Goal: Task Accomplishment & Management: Manage account settings

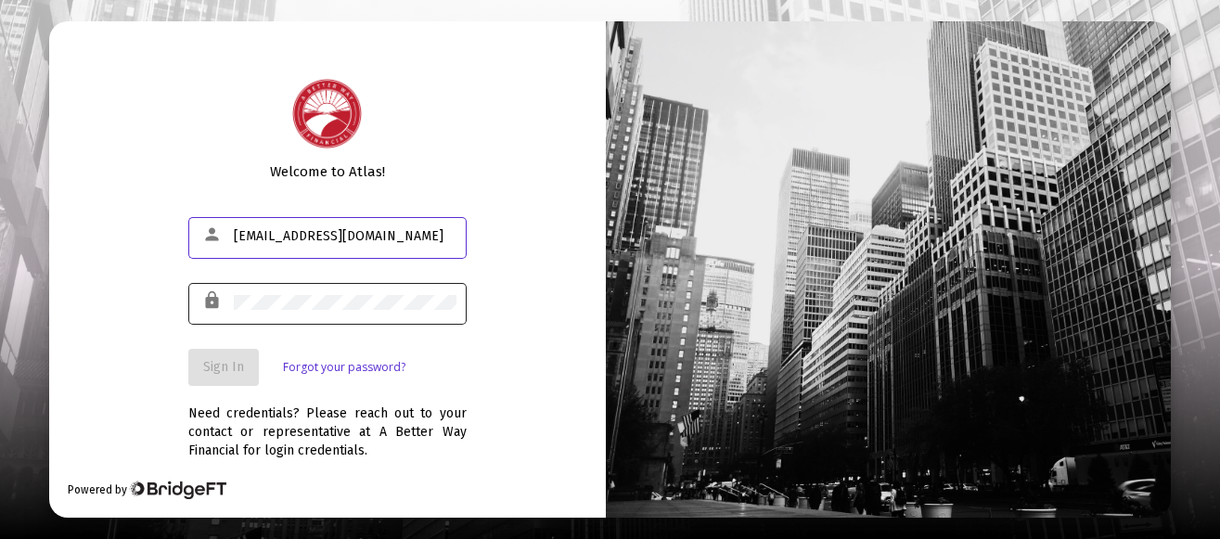
type input "25medic911@gmail.com"
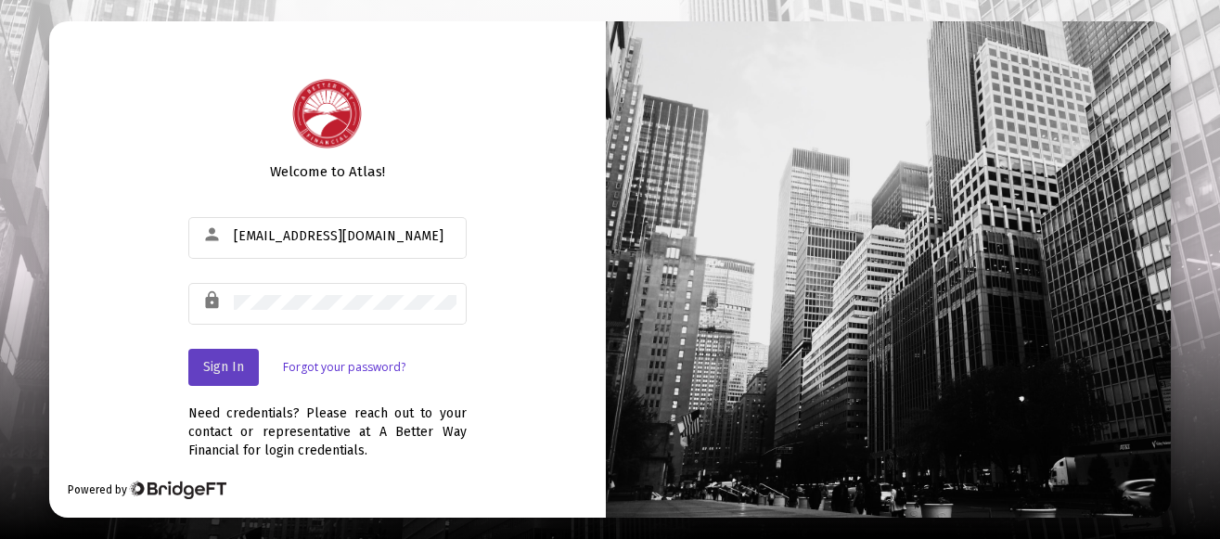
click at [224, 361] on span "Sign In" at bounding box center [223, 367] width 41 height 16
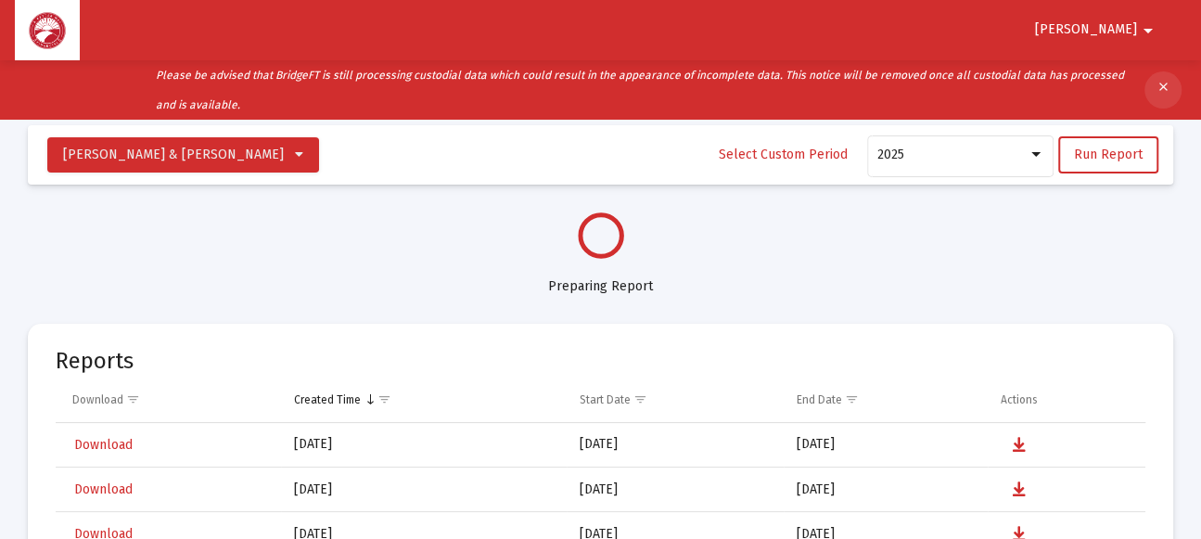
click at [1166, 80] on mat-icon "clear" at bounding box center [1163, 90] width 14 height 28
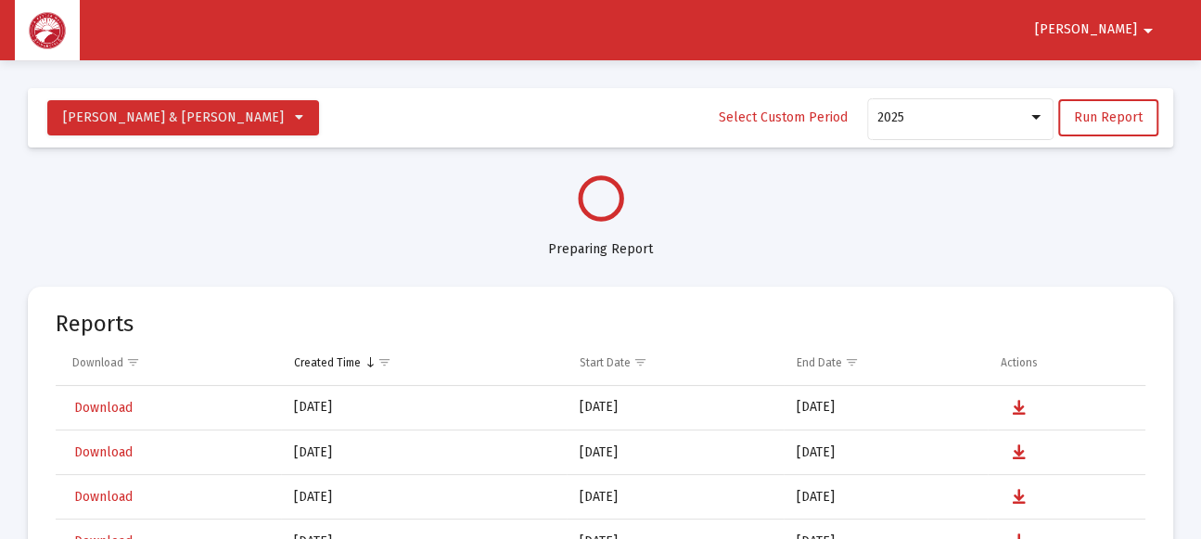
select select "View all"
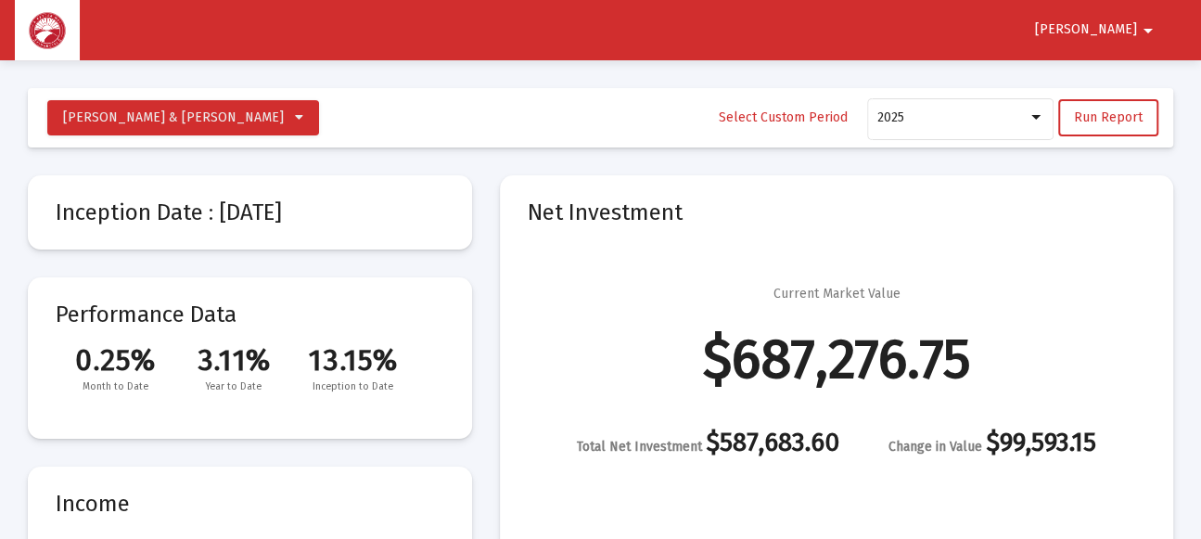
click at [1143, 19] on mat-icon "arrow_drop_down" at bounding box center [1148, 30] width 22 height 37
click at [1155, 72] on button "Logout" at bounding box center [1131, 79] width 104 height 45
